Goal: Task Accomplishment & Management: Manage account settings

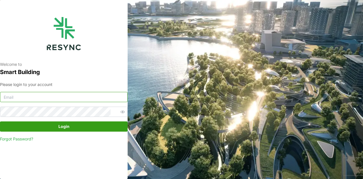
type input "[EMAIL_ADDRESS][DOMAIN_NAME]"
click at [77, 127] on span "Login" at bounding box center [63, 127] width 117 height 10
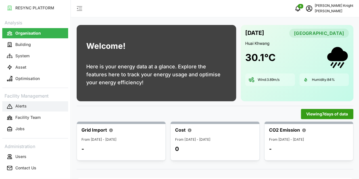
scroll to position [62, 0]
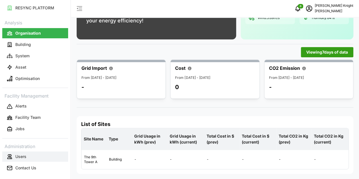
click at [33, 158] on button "Users" at bounding box center [35, 156] width 66 height 10
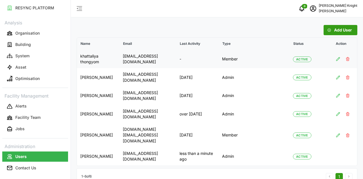
click at [173, 58] on p "[EMAIL_ADDRESS][DOMAIN_NAME]" at bounding box center [148, 59] width 50 height 12
click at [155, 57] on p "[EMAIL_ADDRESS][DOMAIN_NAME]" at bounding box center [148, 59] width 50 height 12
click at [149, 60] on p "[EMAIL_ADDRESS][DOMAIN_NAME]" at bounding box center [148, 59] width 50 height 12
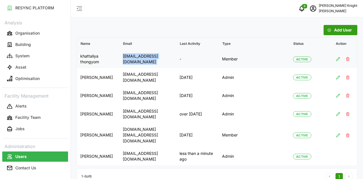
click at [149, 60] on p "[EMAIL_ADDRESS][DOMAIN_NAME]" at bounding box center [148, 59] width 50 height 12
click at [327, 29] on icon "button" at bounding box center [329, 30] width 4 height 4
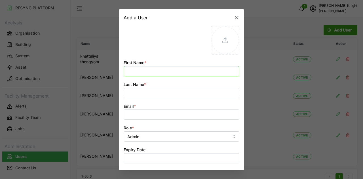
click at [158, 69] on input "First Name *" at bounding box center [182, 71] width 116 height 10
paste input "Papatsara"
type input "Papatsara"
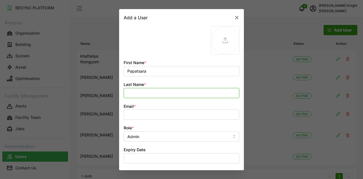
click at [138, 96] on input "Last Name *" at bounding box center [182, 93] width 116 height 10
paste input "Srisuksawath"
type input "Srisuksawath"
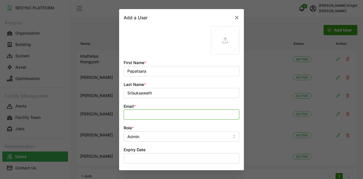
click at [144, 111] on input "Email *" at bounding box center [182, 114] width 116 height 10
paste input "papatsara.srisuksawath[at][DOMAIN_NAME]"
click at [175, 114] on input "papatsara.srisuksawath[at][DOMAIN_NAME]" at bounding box center [182, 114] width 116 height 10
type input "[EMAIL_ADDRESS][DOMAIN_NAME]"
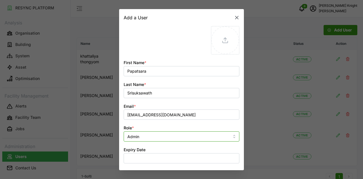
click at [163, 137] on input "Admin" at bounding box center [182, 136] width 116 height 10
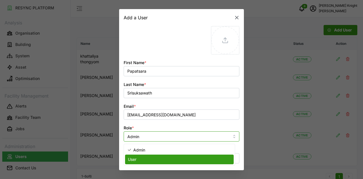
type input "User"
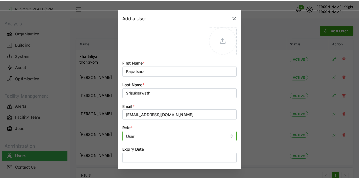
scroll to position [17, 0]
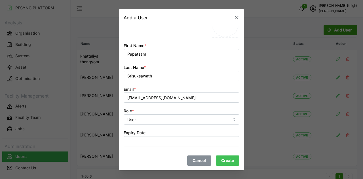
click at [227, 159] on span "Create" at bounding box center [227, 161] width 13 height 10
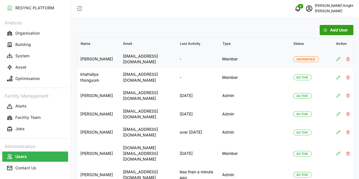
scroll to position [6, 0]
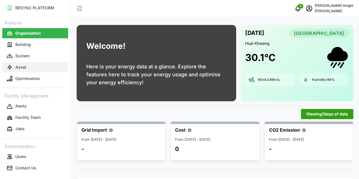
click at [38, 63] on button "Asset" at bounding box center [35, 67] width 66 height 10
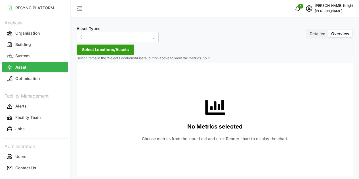
type input "Air Handling Unit"
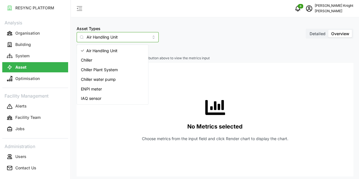
click at [100, 38] on input "Air Handling Unit" at bounding box center [118, 37] width 82 height 10
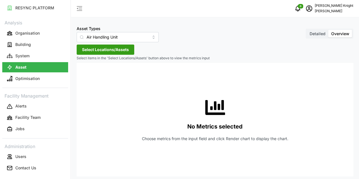
click at [129, 21] on div "Asset Types Air Handling Unit Detailed Overview Select Locations/Assets Select …" at bounding box center [215, 91] width 288 height 182
click at [94, 50] on span "Select Locations/Assets" at bounding box center [105, 50] width 47 height 10
click at [38, 56] on button "System" at bounding box center [35, 56] width 66 height 10
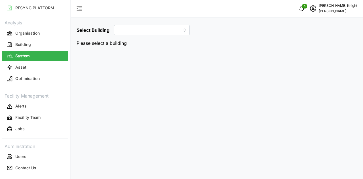
type input "The 9th Tower A"
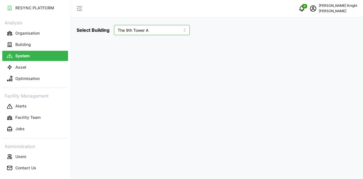
click at [129, 35] on input "The 9th Tower A" at bounding box center [152, 30] width 76 height 10
click at [174, 29] on input "The 9th Tower A" at bounding box center [152, 30] width 76 height 10
click at [204, 25] on div "Select Building The 9th Tower A" at bounding box center [216, 30] width 285 height 15
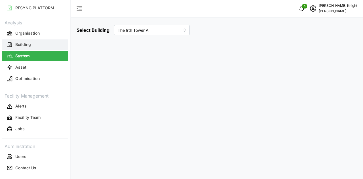
click at [46, 46] on button "Building" at bounding box center [35, 44] width 66 height 10
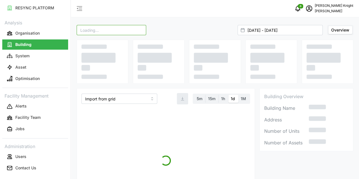
type input "The 9th Tower A"
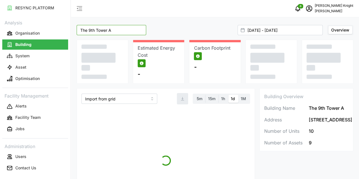
click at [113, 28] on input "The 9th Tower A" at bounding box center [111, 30] width 69 height 10
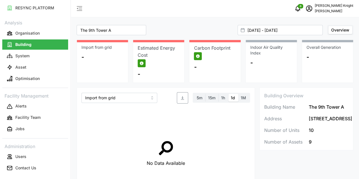
click at [161, 25] on div "The 9th Tower A * owned property The 9th Tower A * 01 Sep 2025 - 08 Sep 2025 Ov…" at bounding box center [215, 30] width 277 height 10
click at [130, 98] on input "Import from grid" at bounding box center [119, 98] width 76 height 10
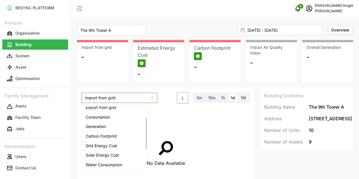
scroll to position [40, 0]
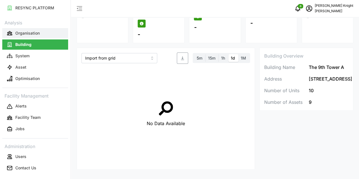
click at [44, 31] on button "Organisation" at bounding box center [35, 33] width 66 height 10
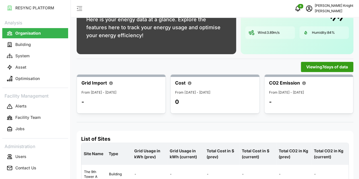
scroll to position [46, 0]
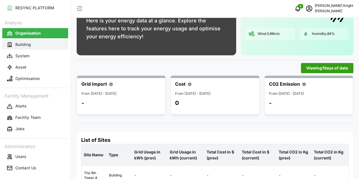
click at [62, 47] on button "Building" at bounding box center [35, 44] width 66 height 10
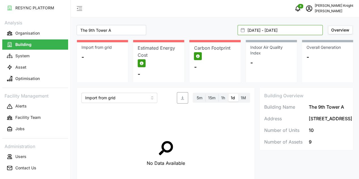
click at [262, 30] on input "01 Sep 2025 - 08 Sep 2025" at bounding box center [279, 30] width 85 height 10
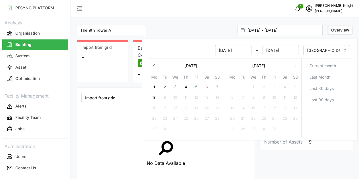
click at [155, 85] on button "1" at bounding box center [154, 87] width 10 height 10
click at [215, 85] on button "7" at bounding box center [217, 87] width 10 height 10
type input "01 Sep 2025 - 07 Sep 2025"
type input "07 Sep 2025"
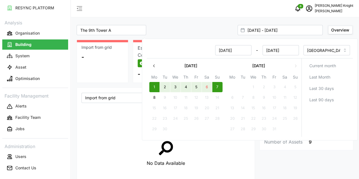
click at [334, 28] on span "Overview" at bounding box center [340, 30] width 18 height 5
click at [328, 26] on input "Overview" at bounding box center [328, 26] width 0 height 0
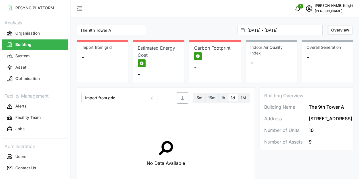
scroll to position [31, 0]
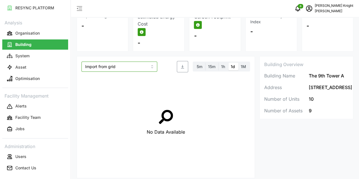
click at [132, 64] on input "Import from grid" at bounding box center [119, 67] width 76 height 10
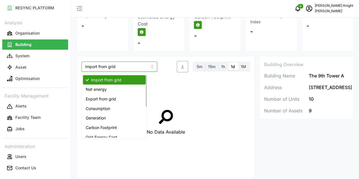
scroll to position [62, 0]
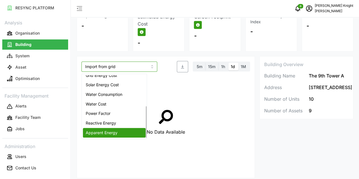
type input "Apparent Energy"
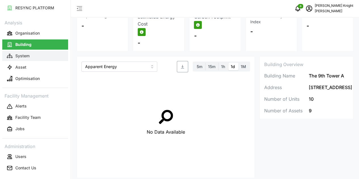
click at [33, 56] on button "System" at bounding box center [35, 56] width 66 height 10
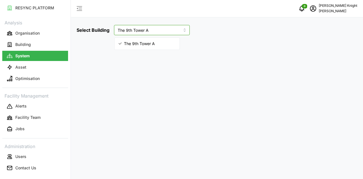
click at [128, 31] on input "The 9th Tower A" at bounding box center [152, 30] width 76 height 10
click at [91, 39] on div "Select Building The 9th Tower A" at bounding box center [217, 89] width 292 height 179
click at [138, 35] on div "Select Building The 9th Tower A" at bounding box center [216, 30] width 285 height 15
click at [141, 34] on input "The 9th Tower A" at bounding box center [152, 30] width 76 height 10
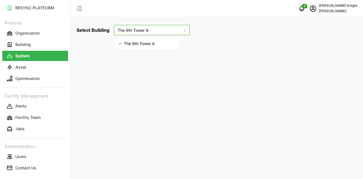
click at [136, 46] on span "The 9th Tower A" at bounding box center [139, 44] width 31 height 6
type input "The 9th Tower A"
click at [78, 8] on icon "button" at bounding box center [79, 8] width 7 height 7
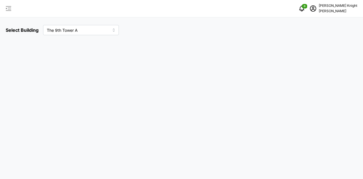
click at [12, 6] on span "button" at bounding box center [8, 8] width 7 height 7
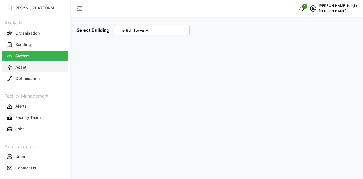
click at [35, 69] on button "Asset" at bounding box center [35, 67] width 66 height 10
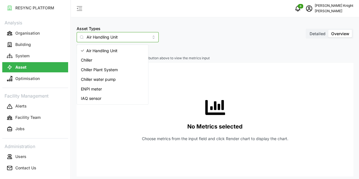
click at [107, 37] on input "Air Handling Unit" at bounding box center [118, 37] width 82 height 10
click at [92, 98] on span "IAQ sensor" at bounding box center [91, 98] width 20 height 6
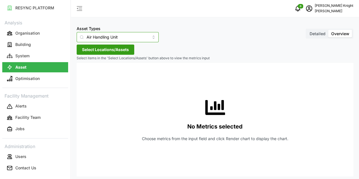
type input "IAQ sensor"
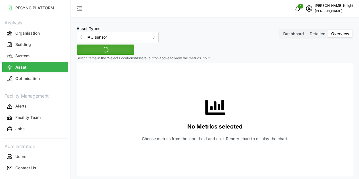
click at [119, 45] on button "Select Locations/Assets" at bounding box center [106, 50] width 58 height 10
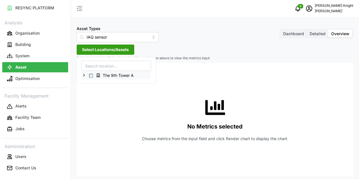
click at [91, 74] on span "Select The 9th Tower A" at bounding box center [91, 76] width 4 height 4
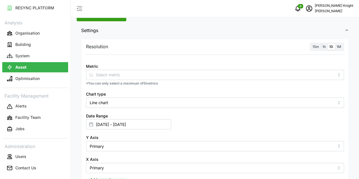
scroll to position [47, 0]
